Goal: Task Accomplishment & Management: Manage account settings

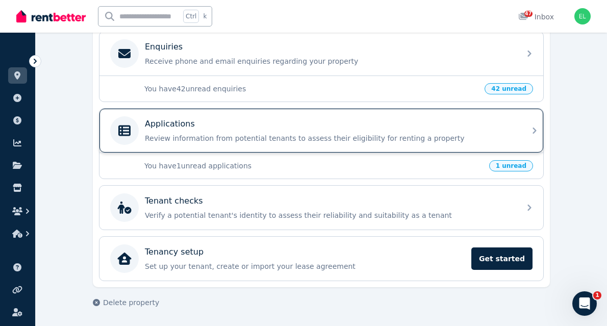
click at [170, 125] on p "Applications" at bounding box center [170, 124] width 50 height 12
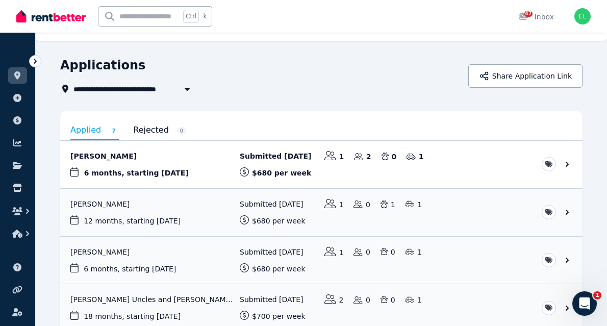
scroll to position [88, 0]
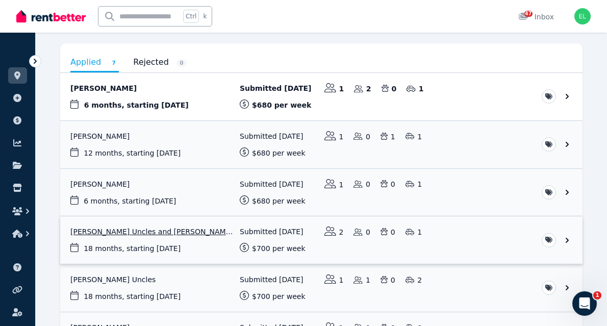
click at [148, 233] on link "View application: Robert Uncles and Oceane Booth" at bounding box center [321, 239] width 522 height 47
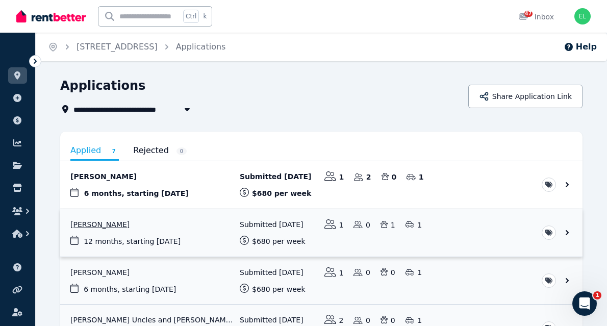
click at [118, 224] on link "View application: Gweneth Marie Valdez" at bounding box center [321, 232] width 522 height 47
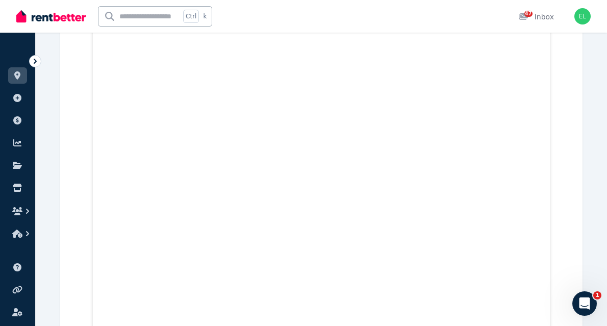
scroll to position [1561, 0]
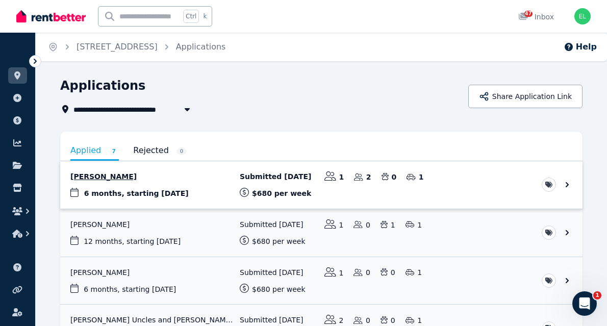
click at [97, 176] on link "View application: Natalie Trew" at bounding box center [321, 184] width 522 height 47
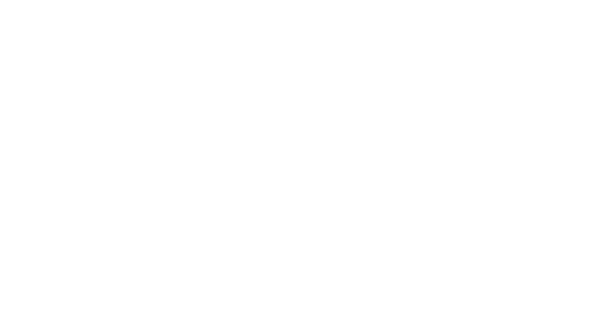
scroll to position [6894, 0]
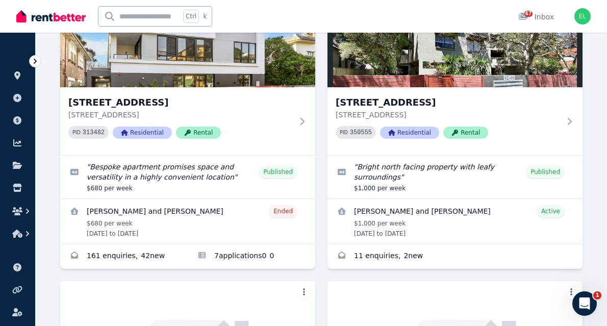
scroll to position [113, 0]
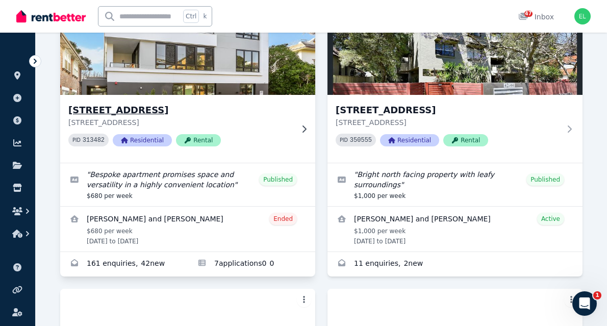
click at [112, 108] on h3 "[STREET_ADDRESS]" at bounding box center [180, 110] width 224 height 14
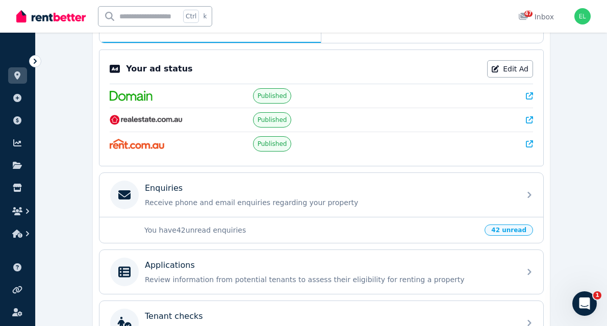
scroll to position [193, 0]
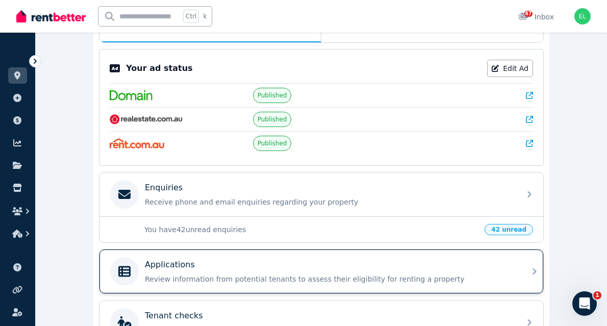
drag, startPoint x: 155, startPoint y: 269, endPoint x: 130, endPoint y: 266, distance: 25.2
click at [130, 266] on icon at bounding box center [124, 271] width 24 height 12
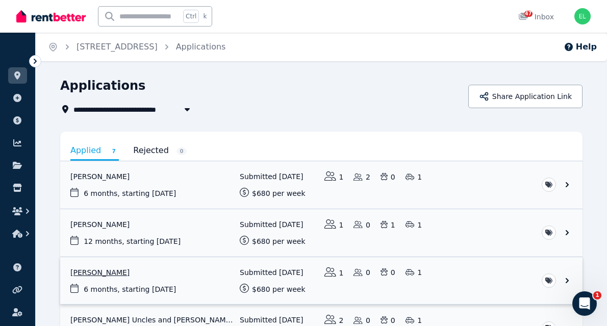
click at [93, 273] on link "View application: Kai Donkin" at bounding box center [321, 280] width 522 height 47
drag, startPoint x: 610, startPoint y: 320, endPoint x: 411, endPoint y: 96, distance: 299.7
click at [411, 96] on div "Applications" at bounding box center [261, 86] width 402 height 19
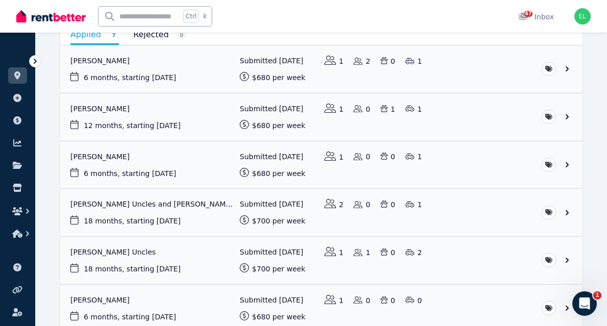
scroll to position [149, 0]
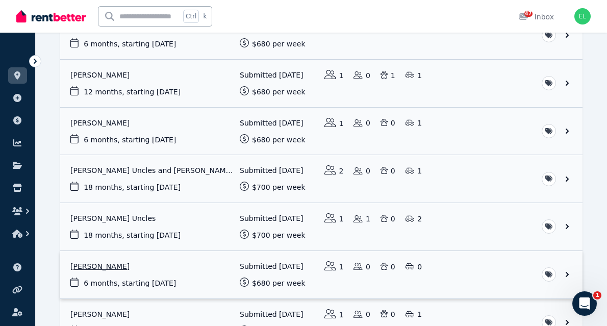
click at [103, 265] on link "View application: Yash Nipunge" at bounding box center [321, 274] width 522 height 47
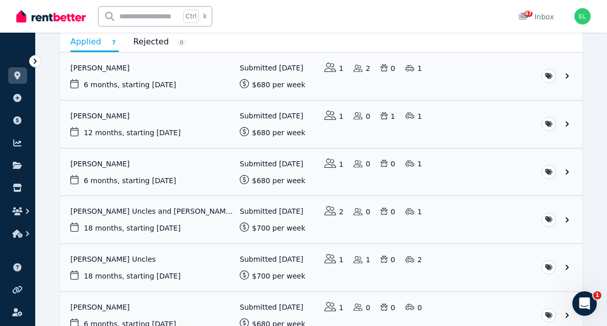
scroll to position [149, 0]
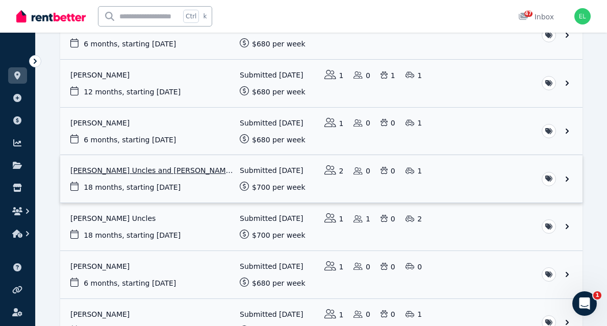
click at [137, 173] on link "View application: Robert Uncles and Oceane Booth" at bounding box center [321, 178] width 522 height 47
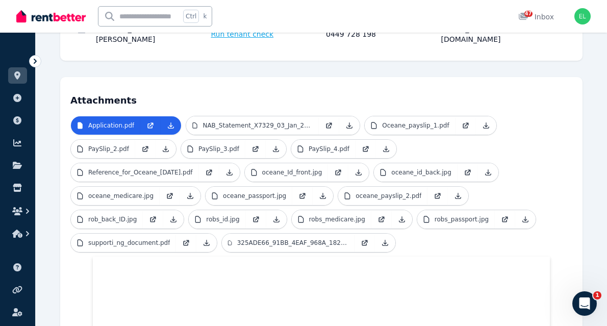
scroll to position [269, 0]
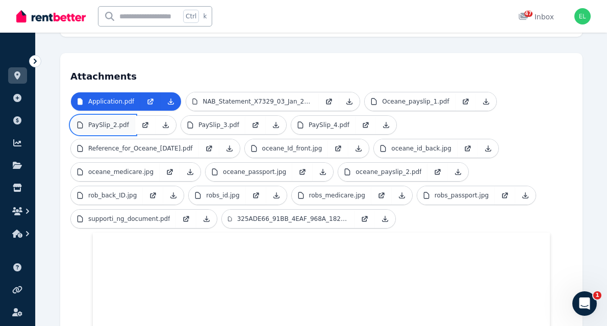
click at [106, 121] on p "PaySlip_2.pdf" at bounding box center [108, 125] width 41 height 8
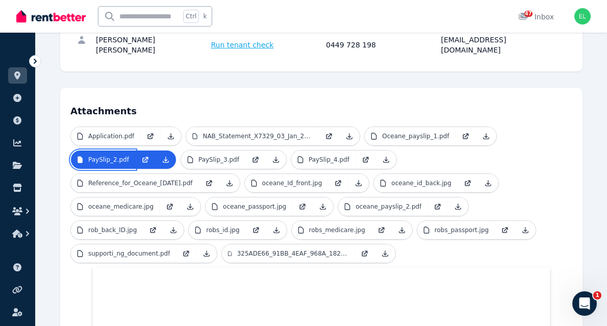
scroll to position [228, 0]
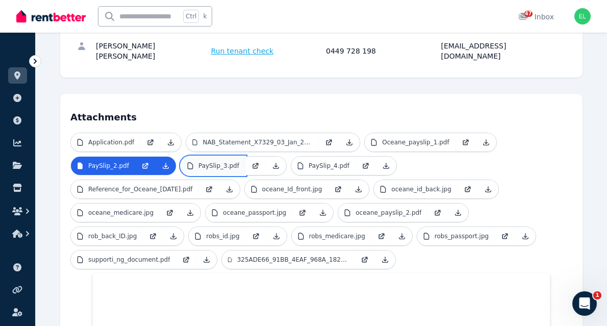
click at [213, 162] on p "PaySlip_3.pdf" at bounding box center [218, 166] width 41 height 8
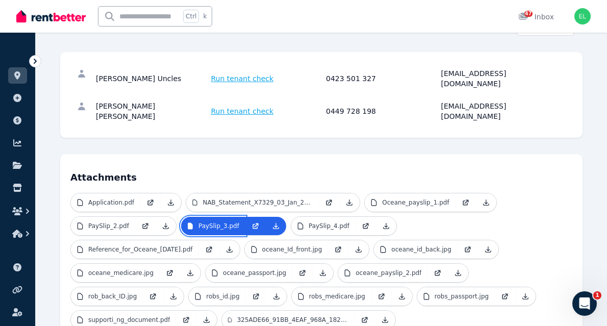
scroll to position [151, 0]
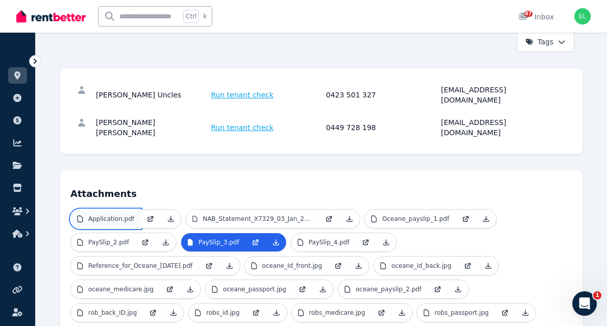
click at [117, 215] on p "Application.pdf" at bounding box center [111, 219] width 46 height 8
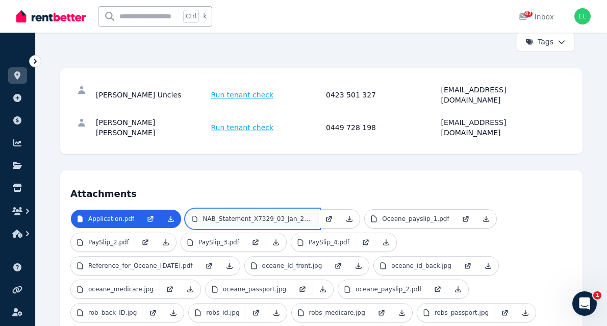
click at [255, 215] on p "NAB_Statement_X7329_03_Jan_2025.pdf" at bounding box center [257, 219] width 110 height 8
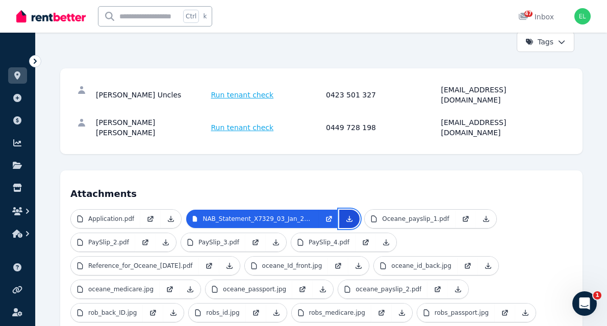
click at [347, 216] on icon at bounding box center [350, 219] width 6 height 6
click at [193, 286] on icon at bounding box center [191, 289] width 6 height 6
click at [326, 286] on icon at bounding box center [323, 289] width 6 height 6
click at [176, 309] on icon at bounding box center [174, 312] width 6 height 6
click at [280, 308] on icon at bounding box center [276, 312] width 8 height 8
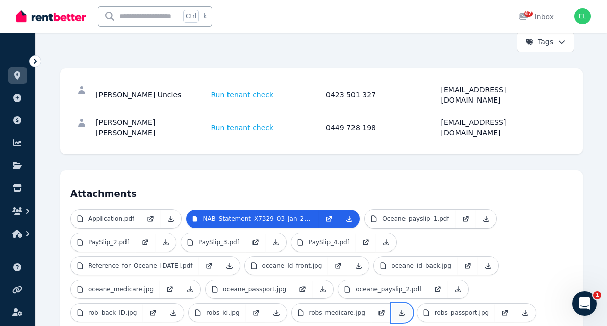
click at [406, 308] on icon at bounding box center [402, 312] width 8 height 8
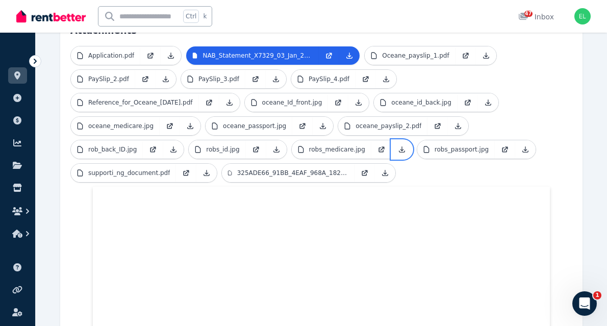
scroll to position [335, 0]
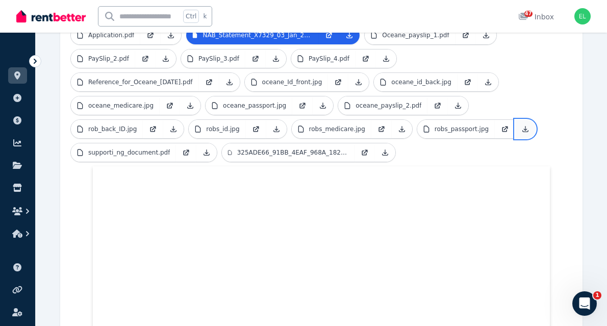
click at [522, 126] on icon at bounding box center [525, 129] width 6 height 6
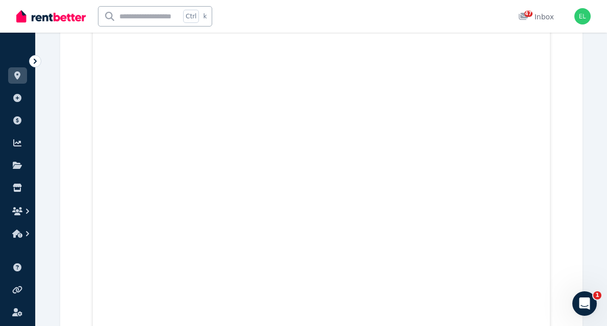
scroll to position [30416, 0]
drag, startPoint x: 486, startPoint y: 0, endPoint x: 437, endPoint y: 12, distance: 50.4
click at [437, 12] on div "Ctrl k 47 Inbox" at bounding box center [285, 16] width 539 height 33
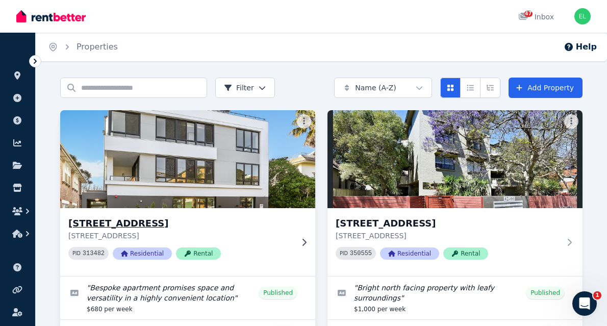
click at [151, 168] on img at bounding box center [188, 159] width 268 height 103
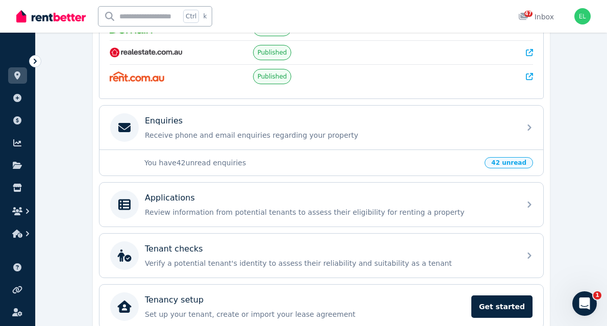
scroll to position [262, 0]
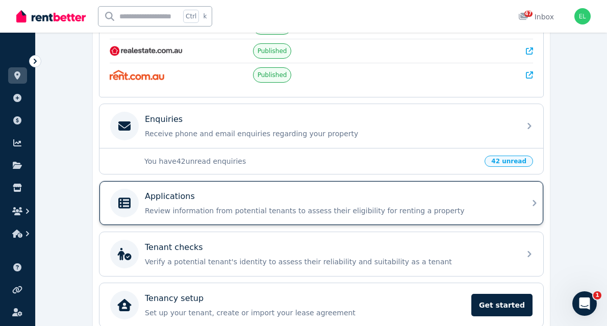
click at [167, 194] on p "Applications" at bounding box center [170, 196] width 50 height 12
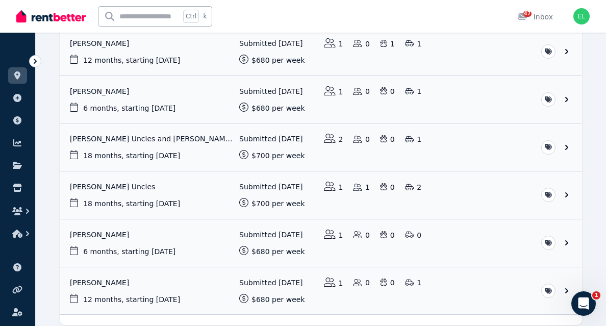
scroll to position [175, 0]
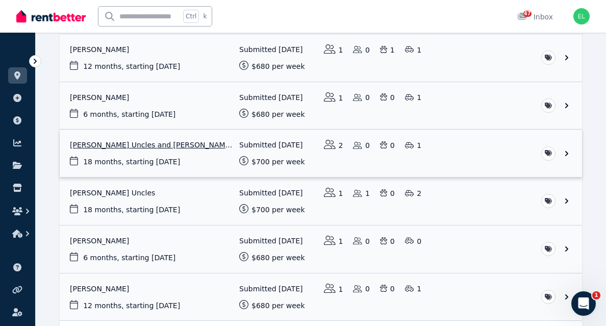
click at [134, 145] on link "View application: Robert Uncles and Oceane Booth" at bounding box center [321, 152] width 522 height 47
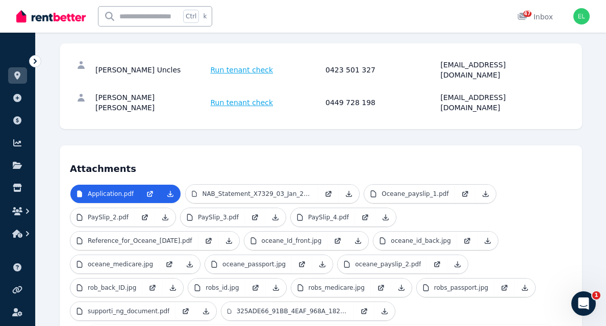
scroll to position [224, 0]
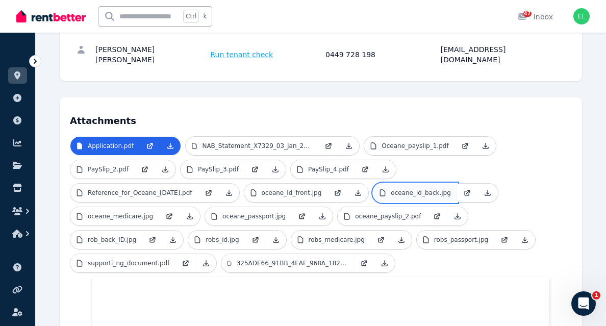
click at [373, 184] on link "oceane_id_back.jpg" at bounding box center [415, 193] width 84 height 18
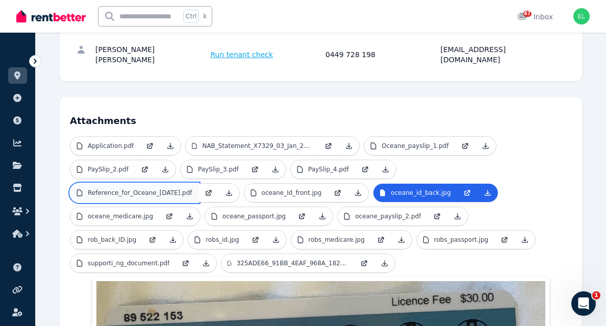
click at [192, 189] on p "Reference_for_Oceane_[DATE].pdf" at bounding box center [140, 193] width 104 height 8
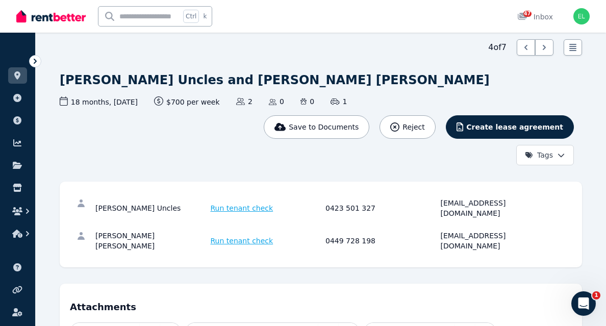
scroll to position [0, 0]
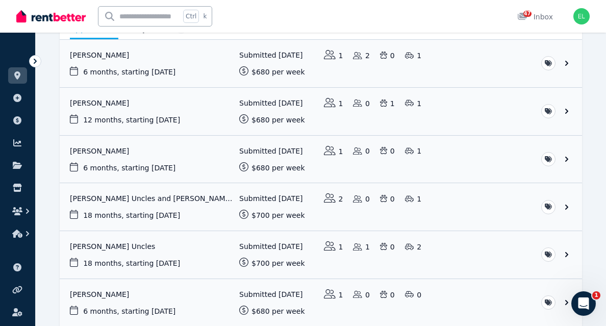
scroll to position [122, 0]
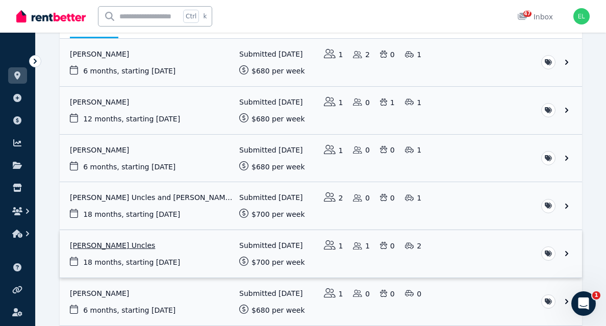
click at [123, 256] on link "View application: Robert Uncles" at bounding box center [321, 253] width 522 height 47
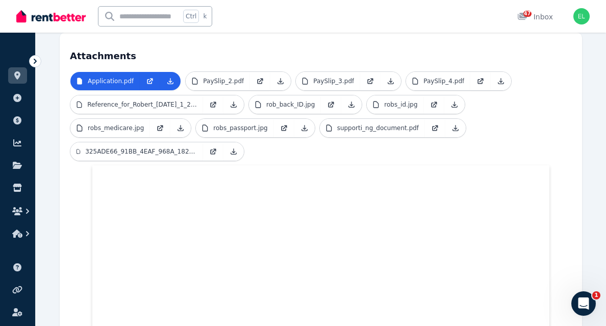
scroll to position [237, 0]
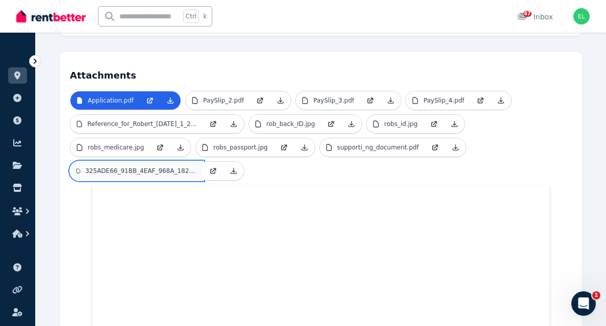
click at [115, 167] on p "325ADE66_91BB_4EAF_968A_182CBFDA5E67_2.pdf" at bounding box center [141, 171] width 112 height 8
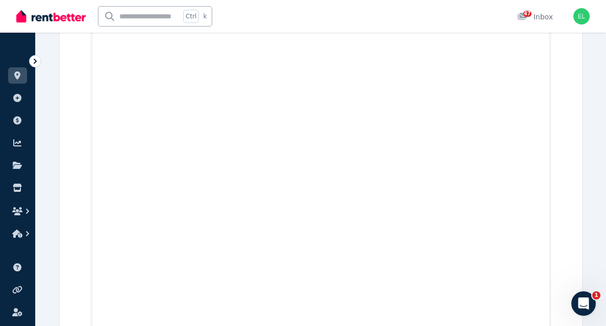
scroll to position [2191, 0]
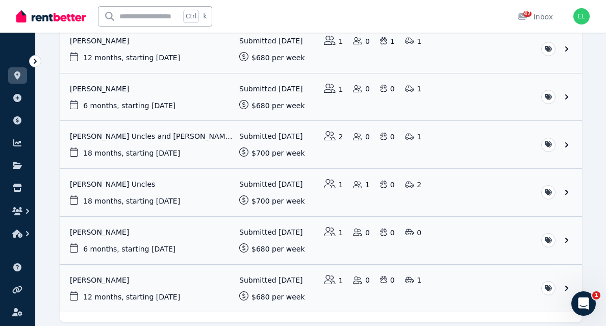
scroll to position [221, 0]
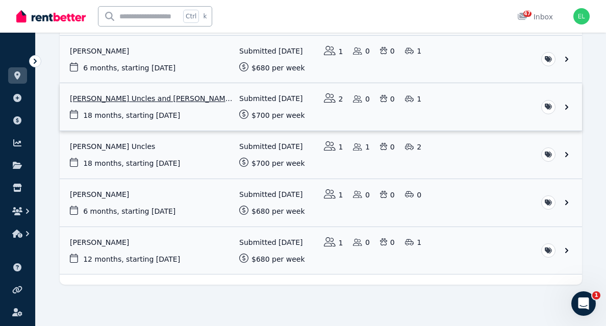
click at [148, 102] on link "View application: Robert Uncles and Oceane Booth" at bounding box center [321, 106] width 522 height 47
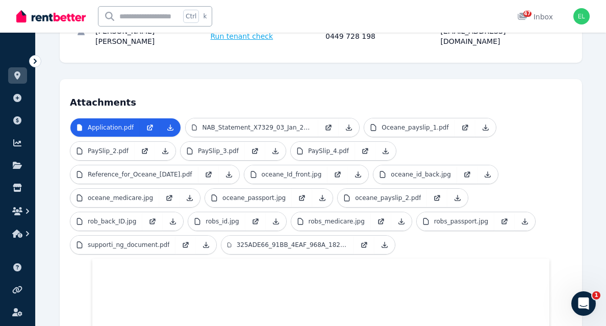
scroll to position [230, 0]
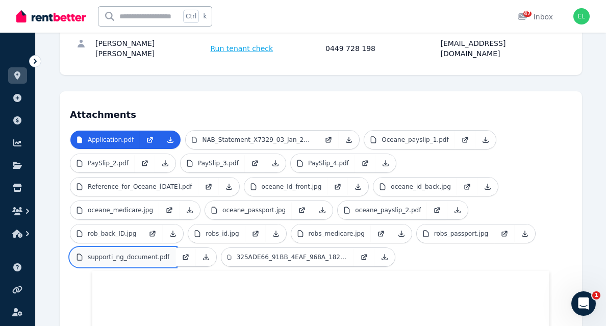
click at [169, 253] on p "supporti_ng_document.pdf" at bounding box center [129, 257] width 82 height 8
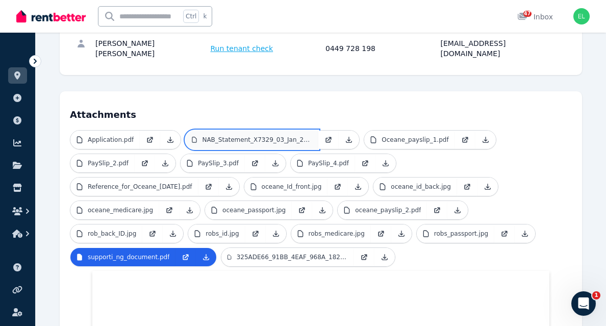
click at [268, 136] on p "NAB_Statement_X7329_03_Jan_2025.pdf" at bounding box center [257, 140] width 110 height 8
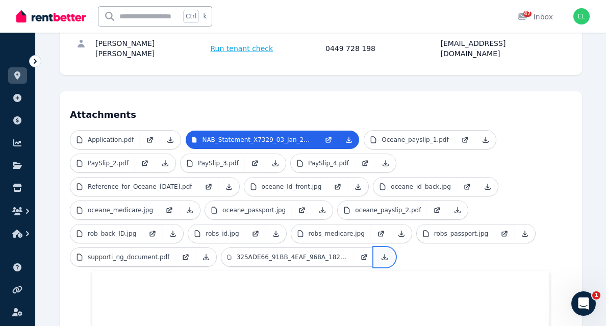
click at [387, 254] on icon at bounding box center [385, 257] width 6 height 6
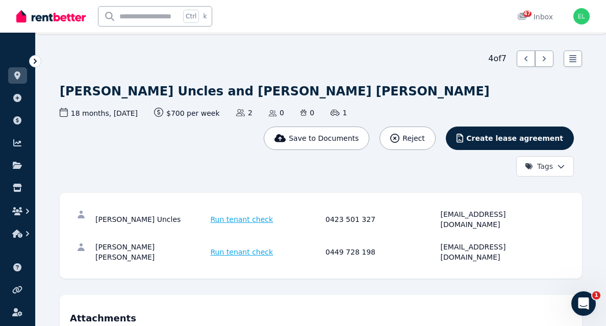
scroll to position [0, 0]
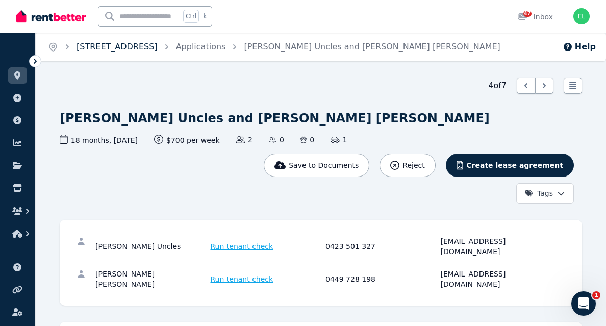
click at [106, 51] on link "[STREET_ADDRESS]" at bounding box center [116, 47] width 81 height 10
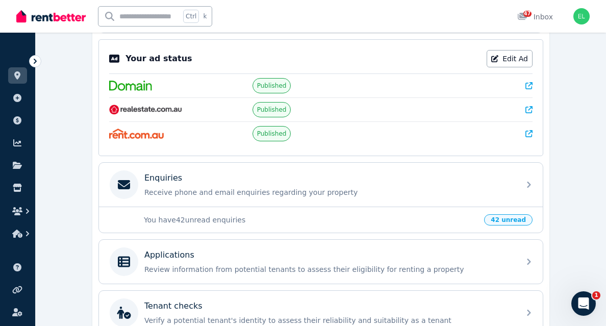
scroll to position [214, 0]
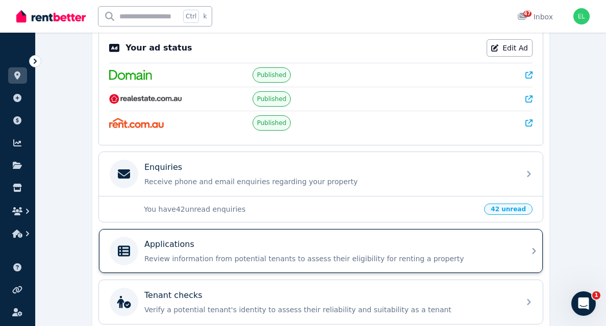
click at [173, 247] on p "Applications" at bounding box center [169, 244] width 50 height 12
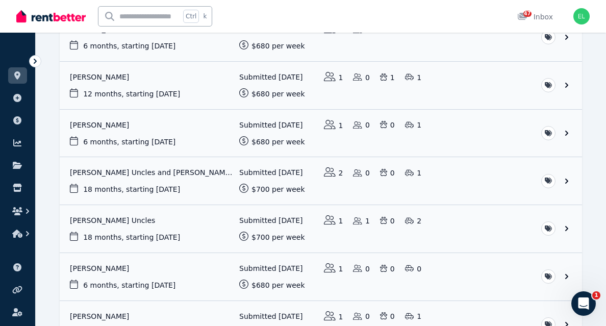
scroll to position [146, 0]
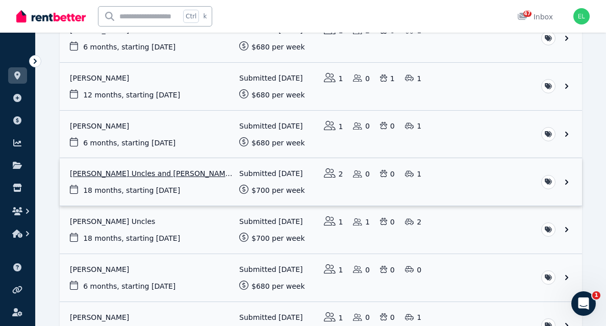
click at [123, 169] on link "View application: Robert Uncles and Oceane Booth" at bounding box center [321, 181] width 522 height 47
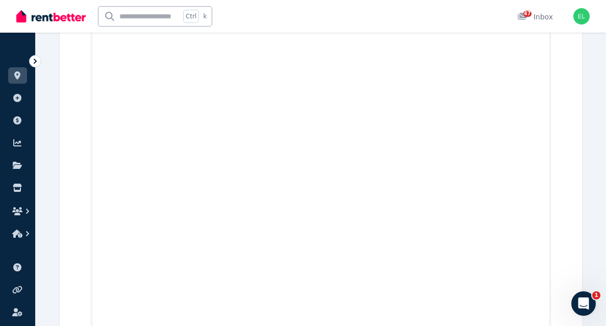
scroll to position [2820, 0]
drag, startPoint x: 612, startPoint y: 44, endPoint x: 454, endPoint y: 11, distance: 161.0
click at [454, 11] on div "Ctrl k 47 Inbox" at bounding box center [285, 16] width 538 height 33
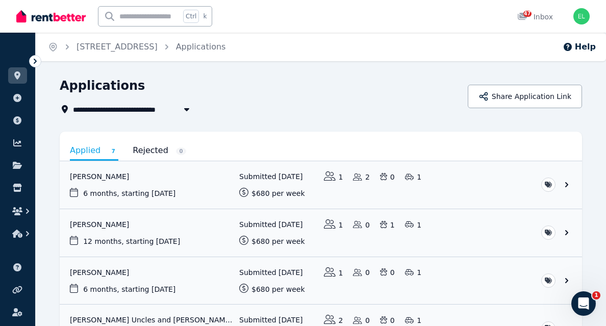
click at [88, 151] on link "Applied 7" at bounding box center [94, 151] width 48 height 19
click at [98, 152] on link "Applied 7" at bounding box center [94, 151] width 48 height 19
click at [505, 125] on div "**********" at bounding box center [321, 291] width 522 height 428
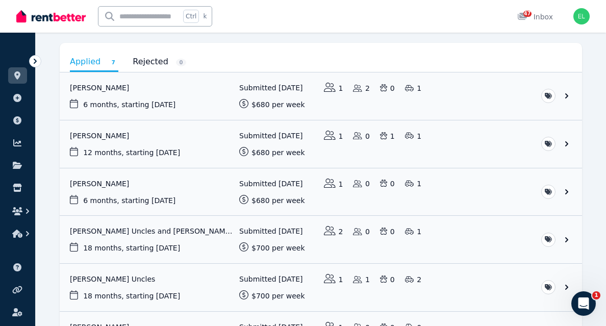
scroll to position [80, 0]
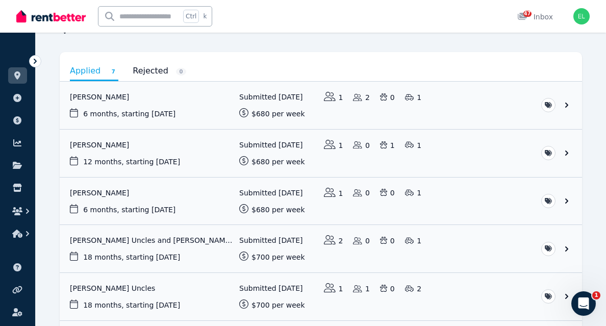
click at [85, 72] on link "Applied 7" at bounding box center [94, 71] width 48 height 19
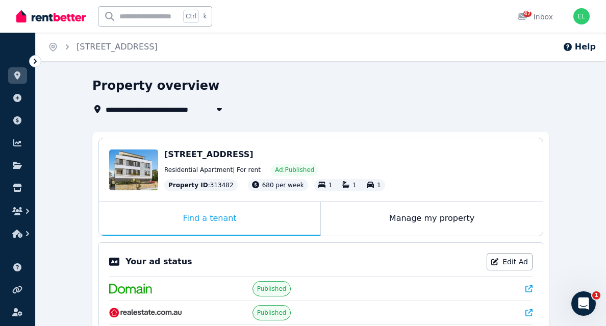
click at [202, 155] on span "[STREET_ADDRESS]" at bounding box center [208, 154] width 89 height 10
click at [141, 168] on div "Edit" at bounding box center [133, 169] width 49 height 41
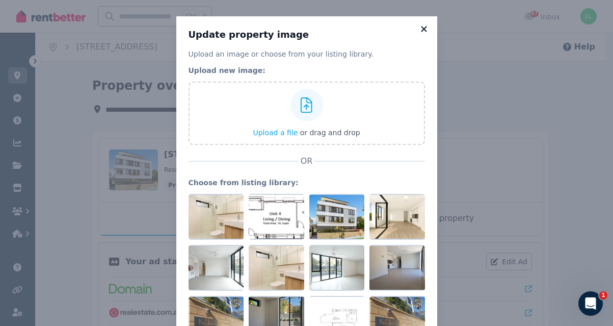
click at [419, 31] on icon at bounding box center [424, 28] width 10 height 9
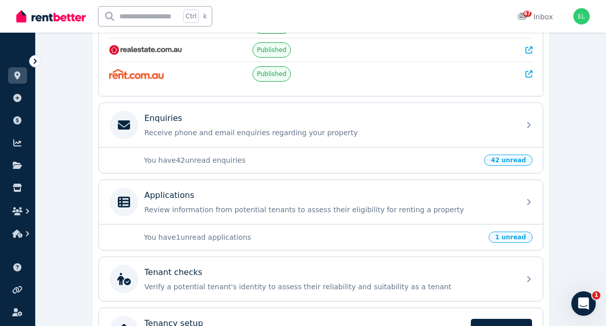
scroll to position [279, 0]
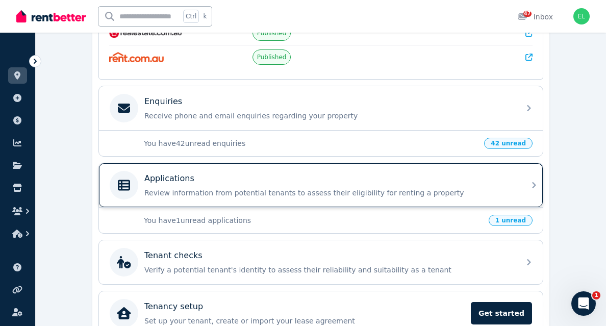
click at [175, 185] on div "Applications Review information from potential tenants to assess their eligibil…" at bounding box center [328, 184] width 369 height 25
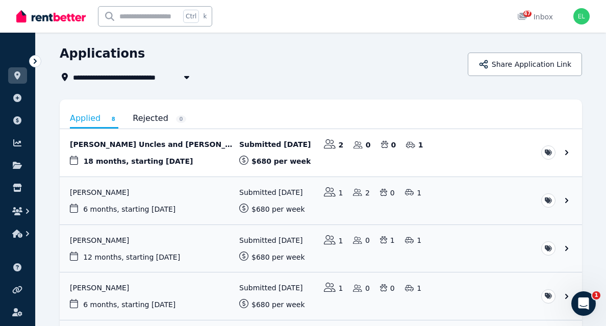
scroll to position [33, 0]
click at [141, 146] on link "View application: Robert Uncles and Oceane Booth" at bounding box center [321, 151] width 522 height 47
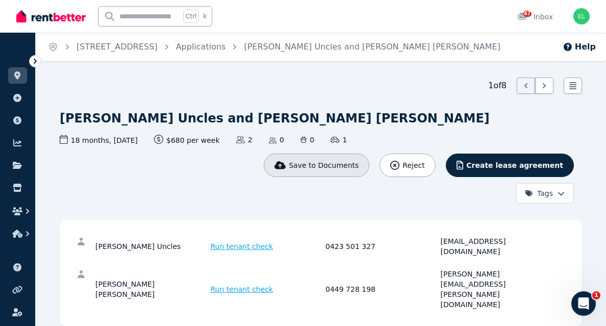
click at [341, 164] on span "Save to Documents" at bounding box center [324, 165] width 70 height 10
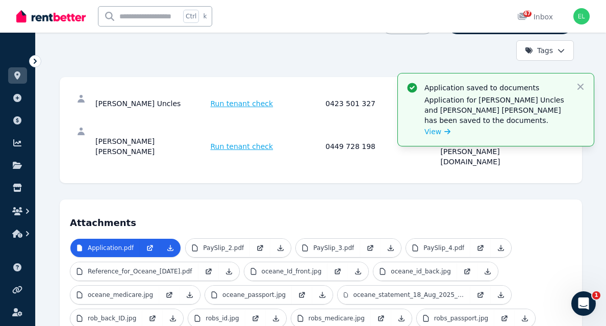
scroll to position [238, 0]
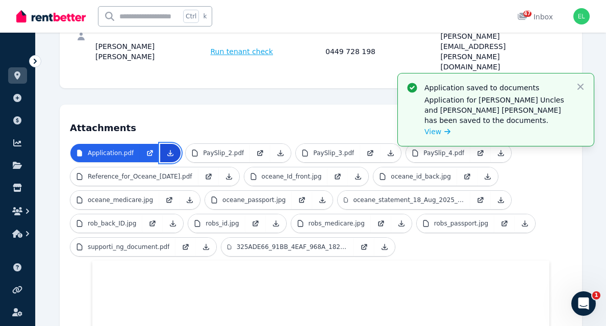
click at [168, 150] on icon at bounding box center [171, 153] width 6 height 6
